Goal: Task Accomplishment & Management: Complete application form

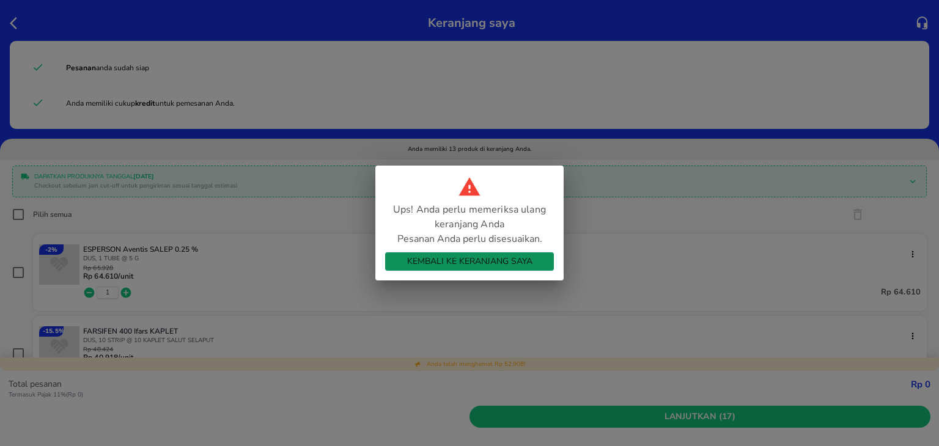
click at [421, 261] on span "Kembali ke Keranjang Saya" at bounding box center [469, 261] width 149 height 15
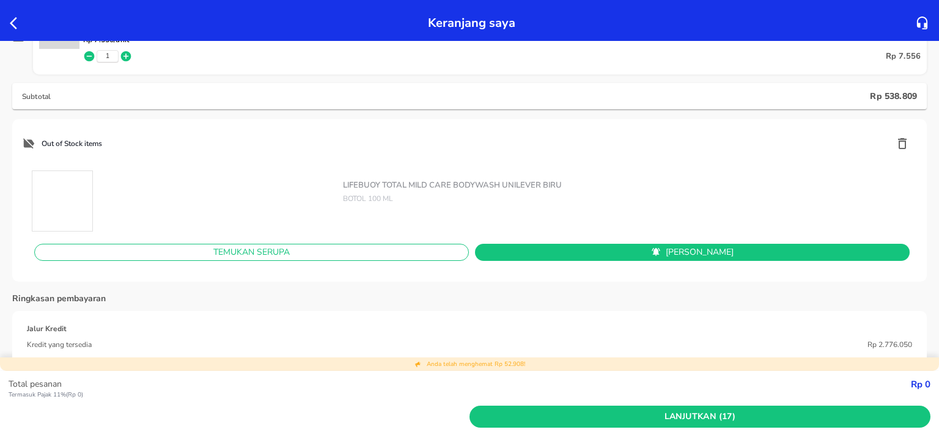
scroll to position [1116, 0]
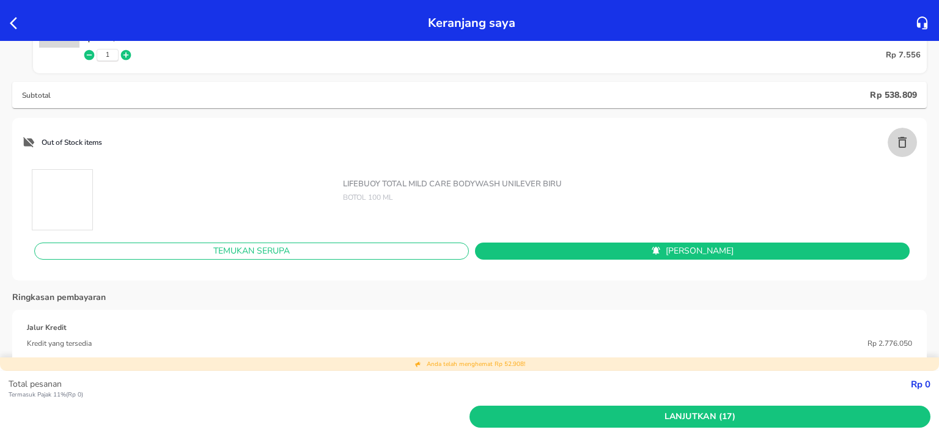
click at [895, 141] on icon "button" at bounding box center [902, 142] width 15 height 15
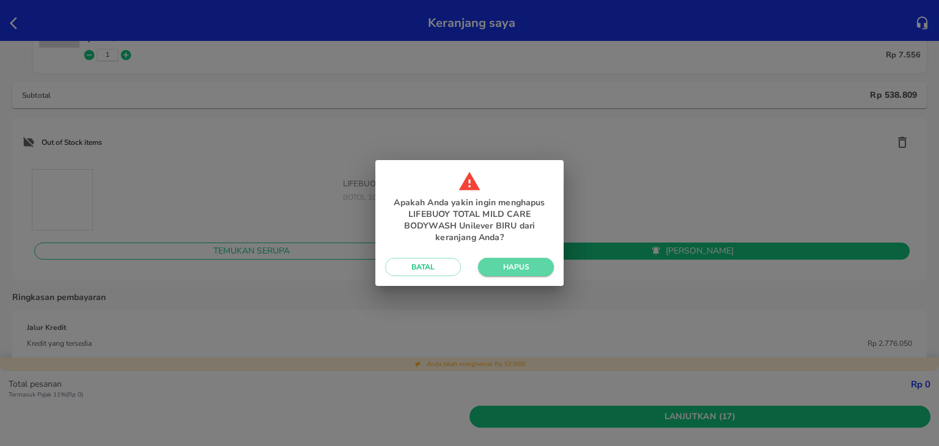
click at [528, 269] on span "Hapus" at bounding box center [516, 267] width 56 height 10
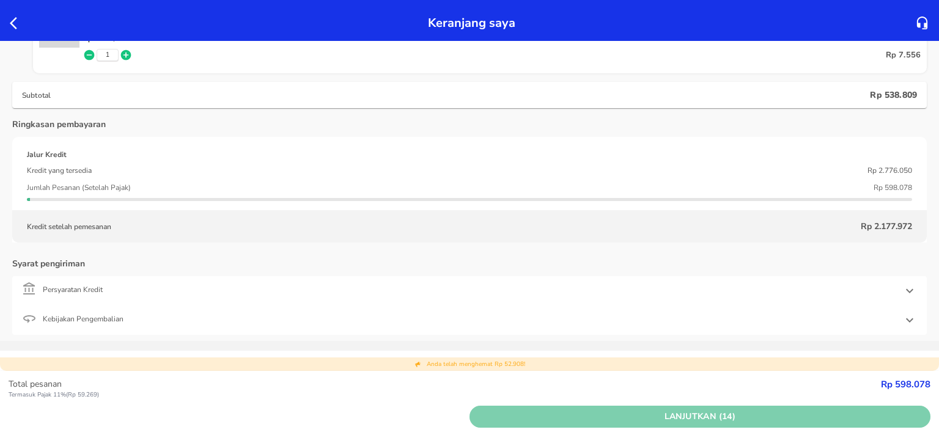
click at [543, 410] on span "Lanjutkan (14)" at bounding box center [700, 417] width 451 height 15
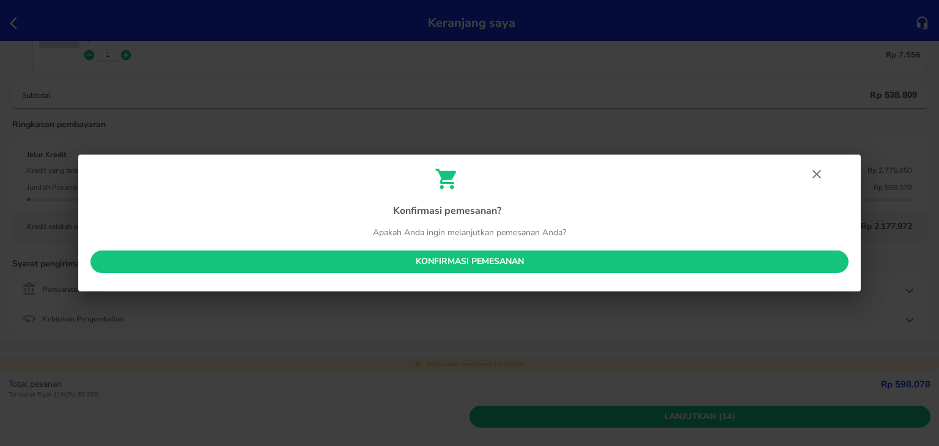
click at [539, 271] on button "Konfirmasi pemesanan" at bounding box center [470, 262] width 758 height 23
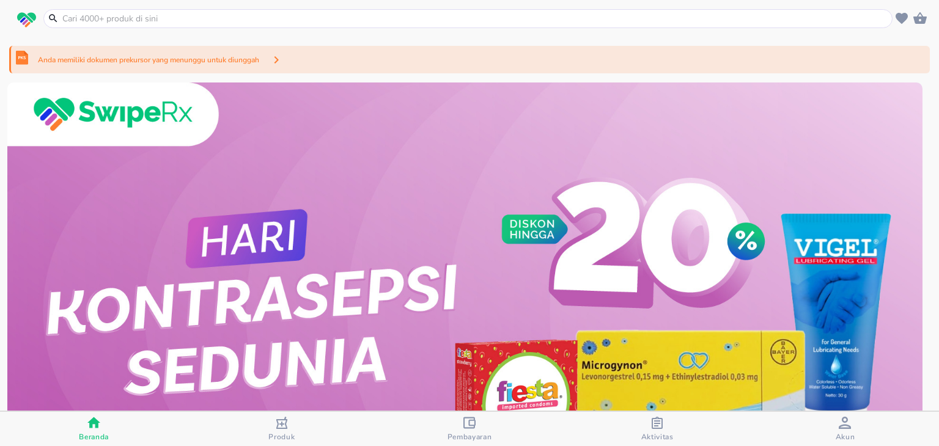
click at [430, 60] on div "Anda memiliki dokumen prekursor yang menunggu untuk diunggah" at bounding box center [469, 60] width 921 height 28
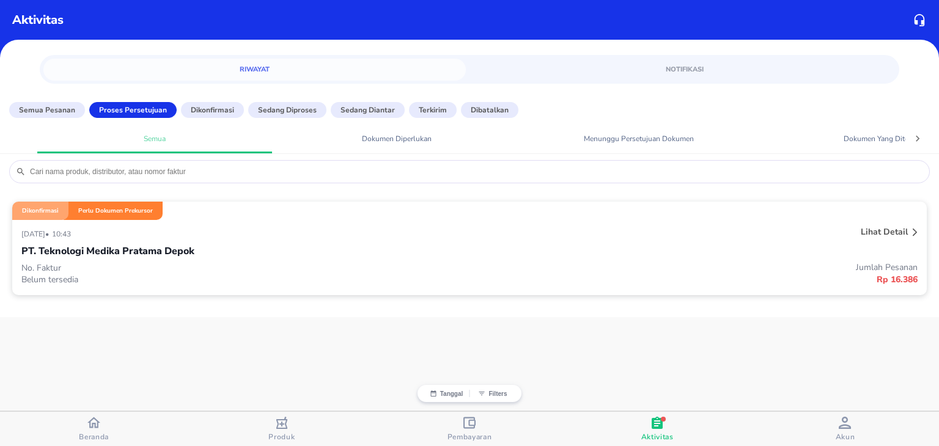
click at [367, 269] on p "No. Faktur" at bounding box center [245, 268] width 448 height 12
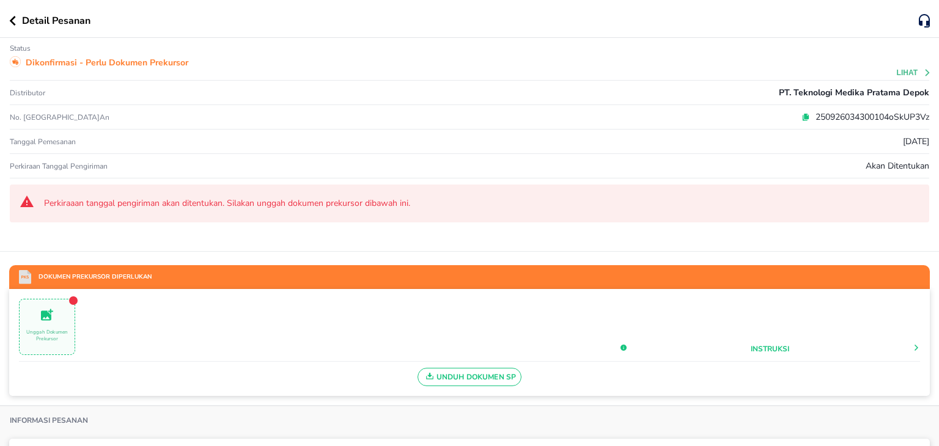
click at [804, 115] on icon at bounding box center [806, 116] width 5 height 6
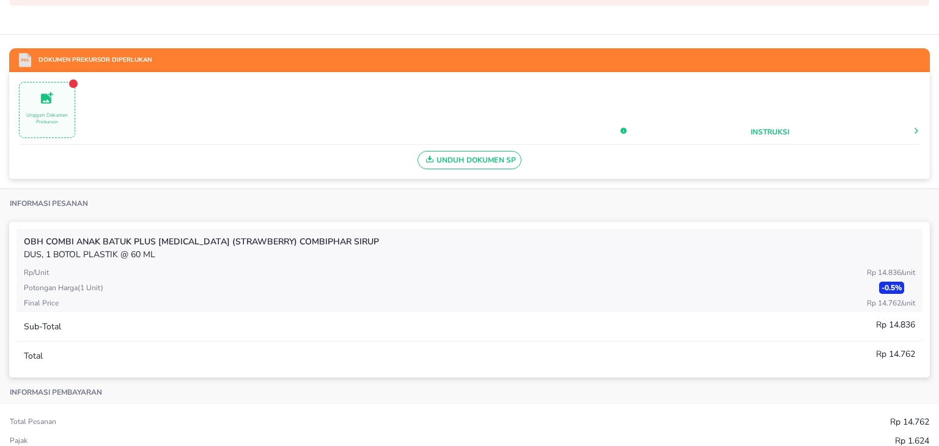
scroll to position [218, 0]
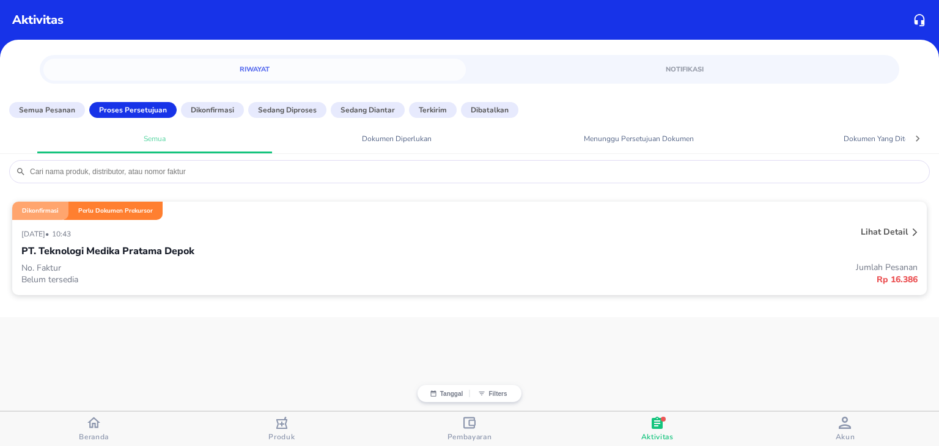
click at [206, 229] on div "[DATE] • 10:43" at bounding box center [282, 233] width 523 height 15
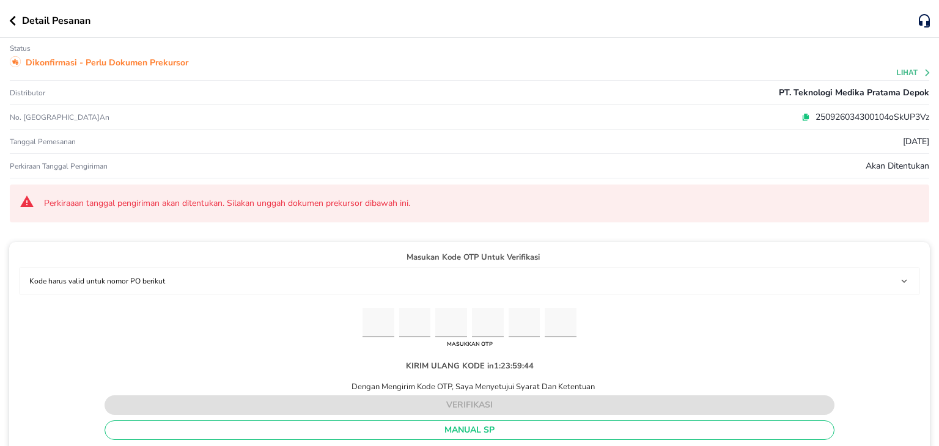
click at [367, 318] on input "Please enter OTP character 1" at bounding box center [379, 323] width 32 height 30
paste input "7"
type input "6"
type input "2"
type input "0"
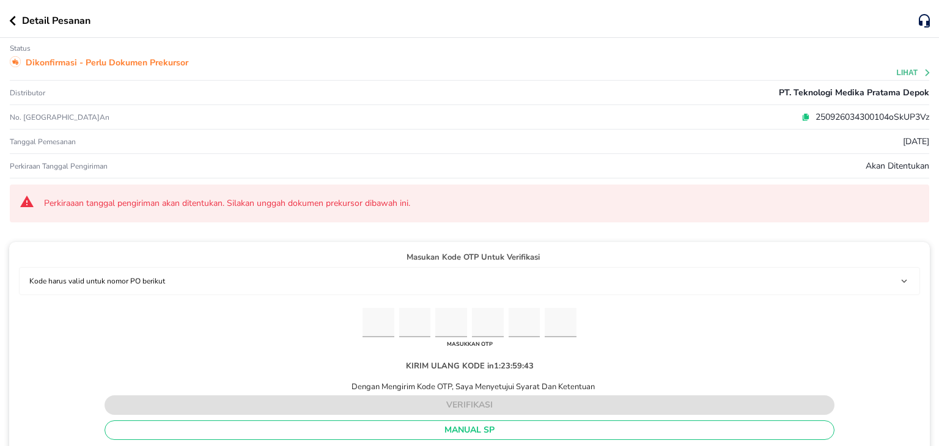
type input "7"
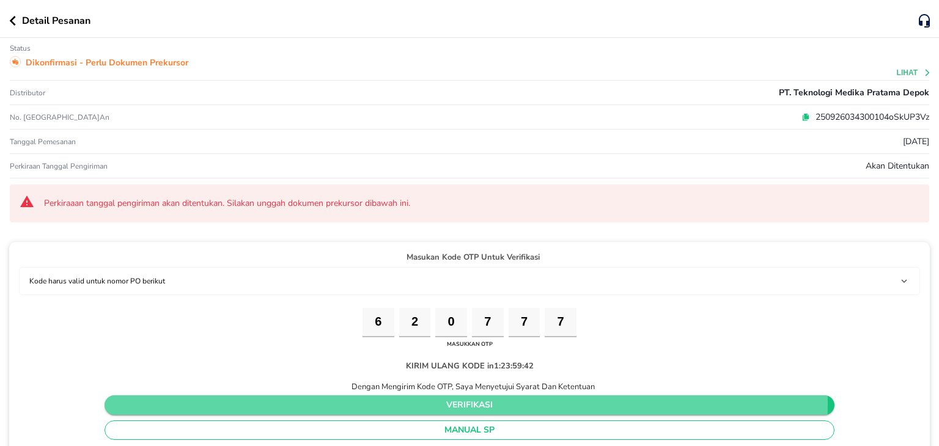
click at [410, 401] on span "verifikasi" at bounding box center [469, 405] width 711 height 15
